Goal: Task Accomplishment & Management: Manage account settings

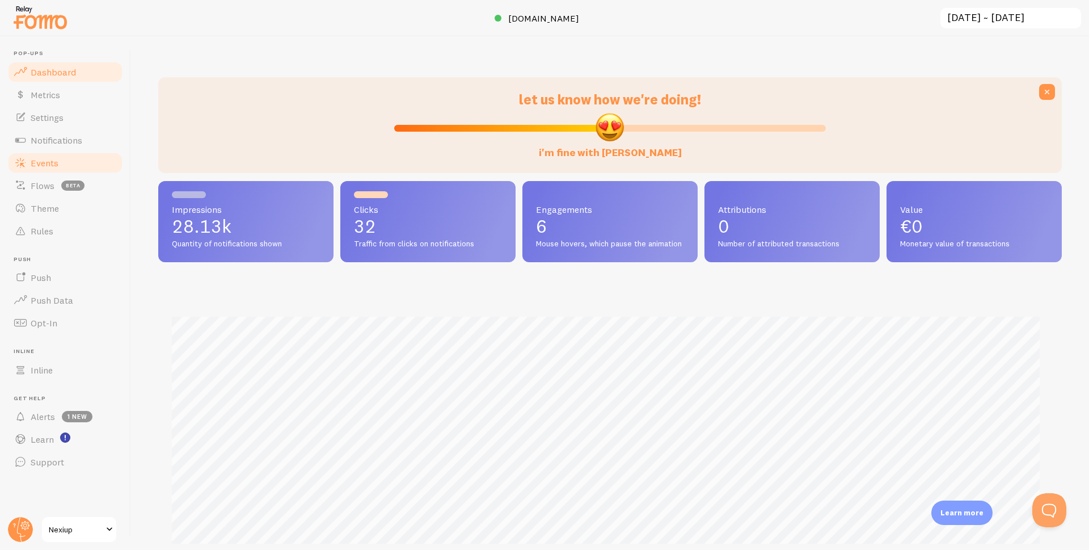
click at [61, 166] on link "Events" at bounding box center [65, 162] width 117 height 23
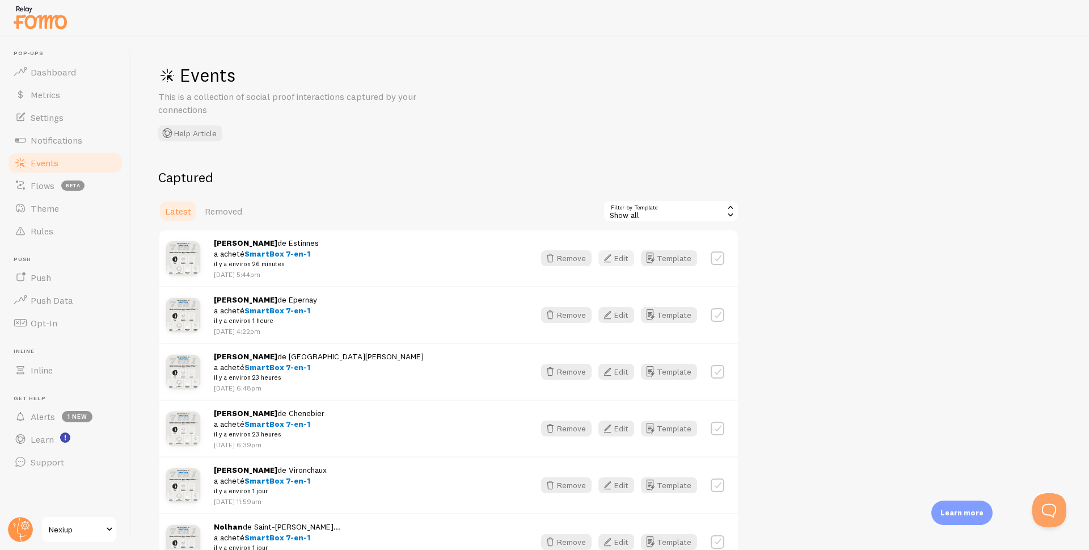
click at [622, 257] on button "Edit" at bounding box center [616, 258] width 36 height 16
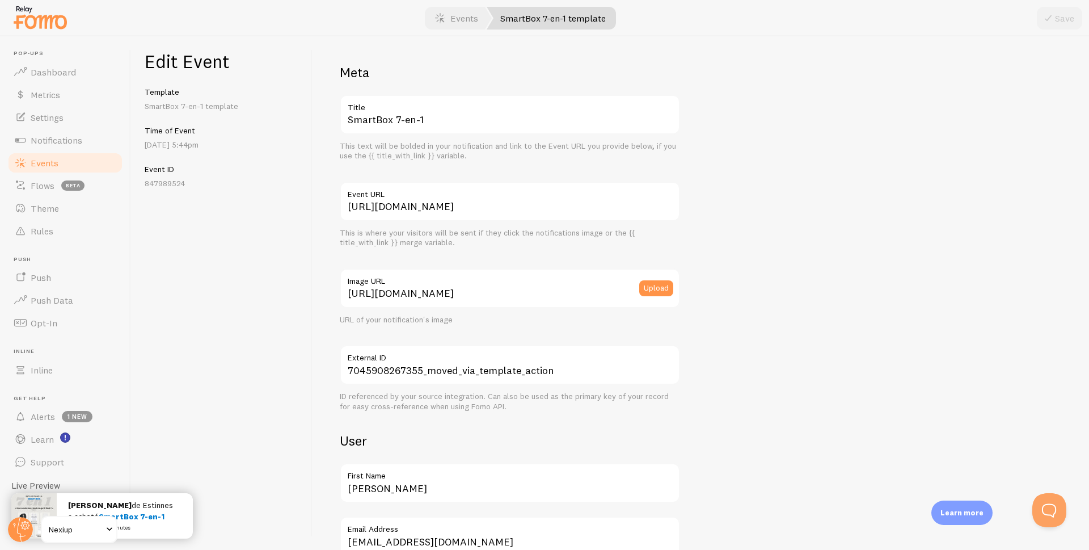
click at [50, 156] on link "Events" at bounding box center [65, 162] width 117 height 23
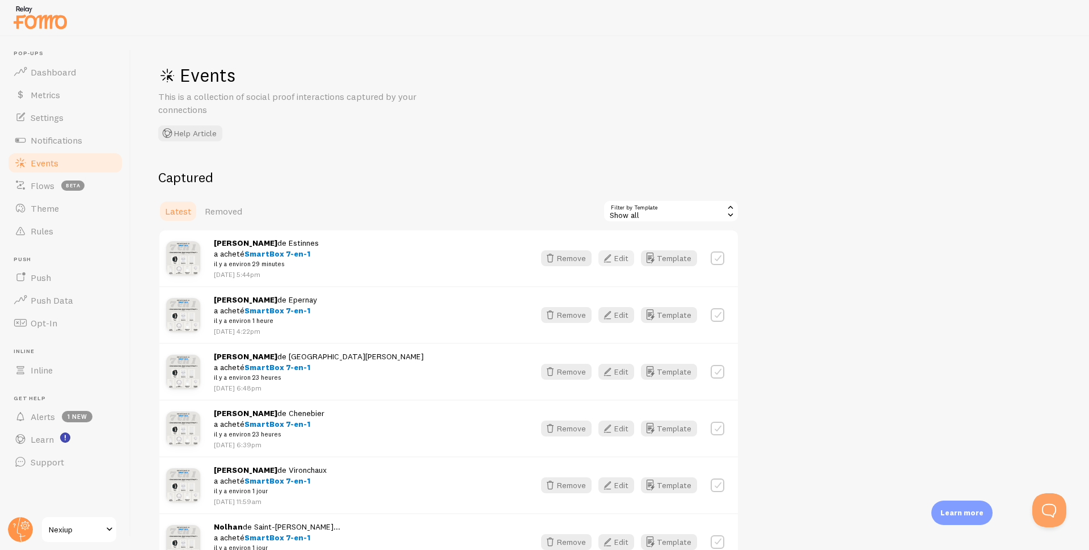
click at [611, 260] on icon "button" at bounding box center [608, 258] width 14 height 14
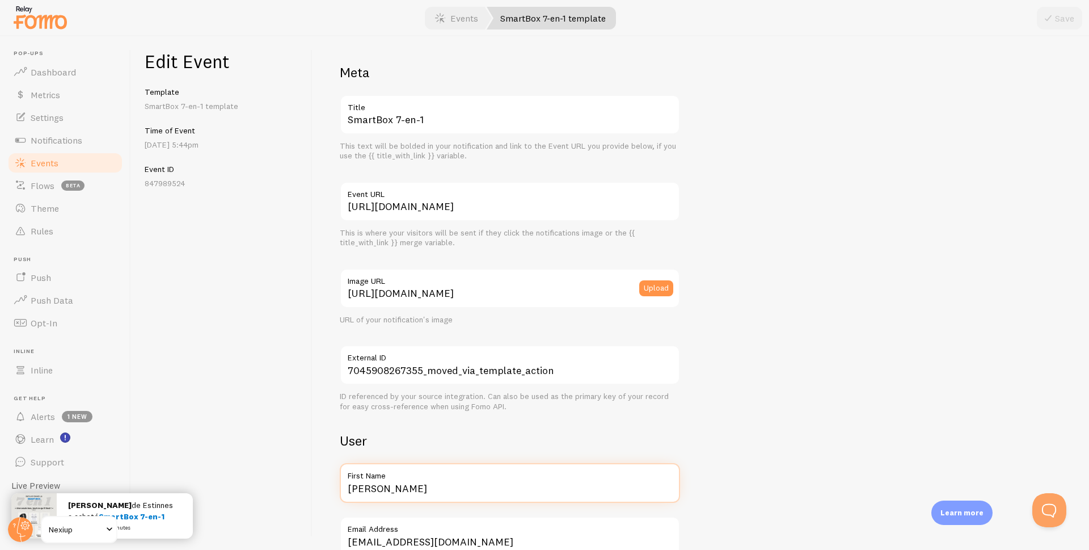
drag, startPoint x: 396, startPoint y: 489, endPoint x: 327, endPoint y: 493, distance: 69.3
click at [327, 493] on div "Meta SmartBox 7-en-1 Title This text will be bolded in your notification and li…" at bounding box center [701, 292] width 776 height 513
type input "B"
type input "[PERSON_NAME]"
click at [1053, 9] on button "Save" at bounding box center [1059, 18] width 45 height 23
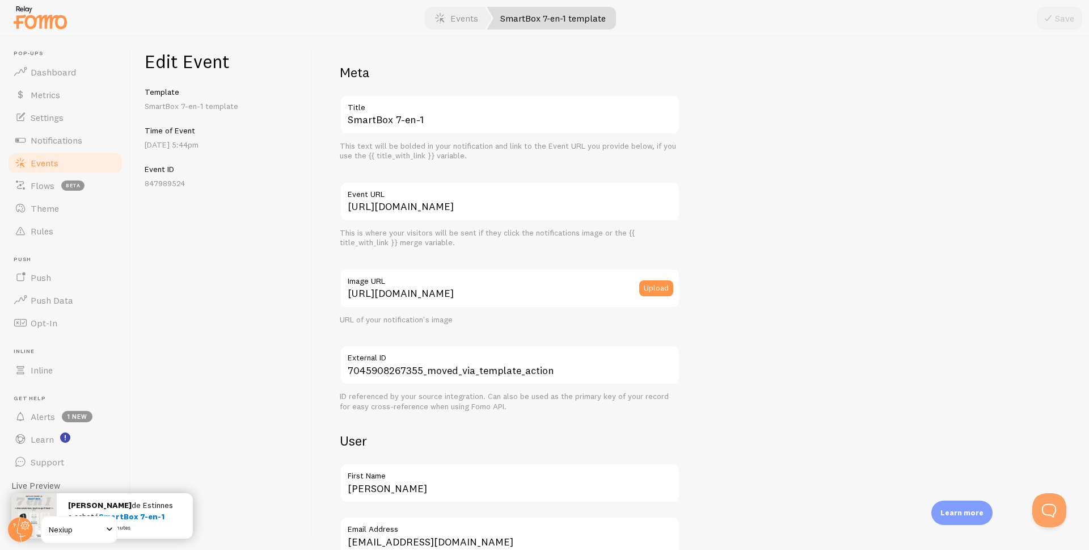
click at [52, 162] on span "Events" at bounding box center [45, 162] width 28 height 11
